Goal: Task Accomplishment & Management: Manage account settings

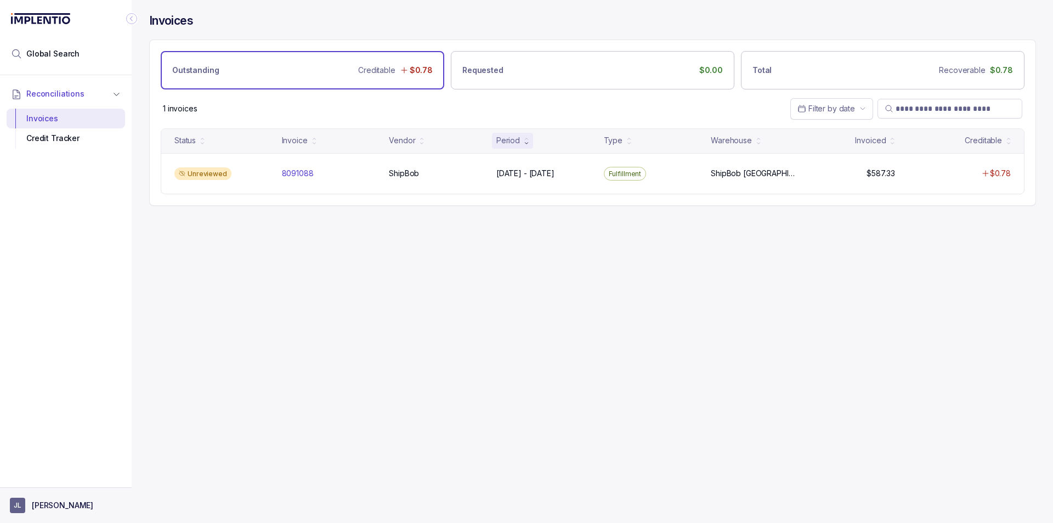
click at [31, 504] on button "[PERSON_NAME]" at bounding box center [66, 505] width 112 height 15
click at [48, 480] on p "Logout" at bounding box center [72, 481] width 91 height 11
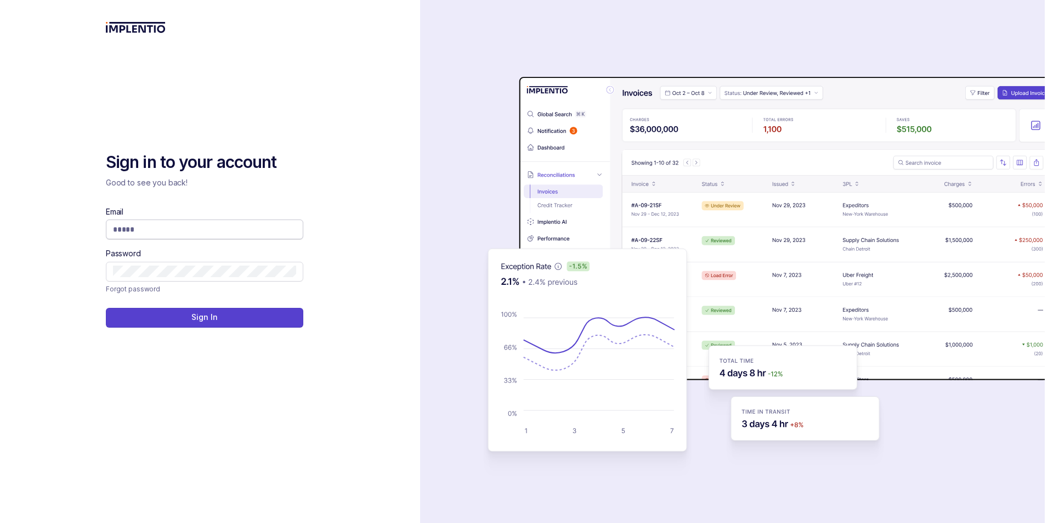
drag, startPoint x: 185, startPoint y: 215, endPoint x: 190, endPoint y: 227, distance: 13.0
click at [188, 218] on div "Email" at bounding box center [205, 222] width 198 height 33
click at [192, 228] on input "Email" at bounding box center [204, 229] width 183 height 11
type input "**********"
